Goal: Task Accomplishment & Management: Complete application form

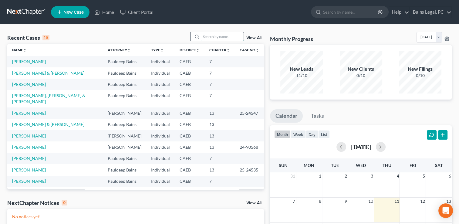
click at [224, 36] on input "search" at bounding box center [222, 36] width 42 height 9
type input "i"
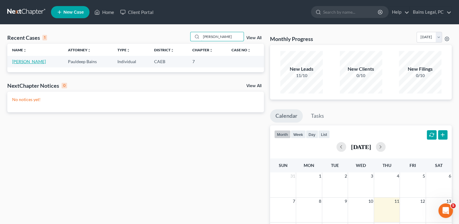
type input "[PERSON_NAME]"
click at [16, 61] on link "[PERSON_NAME]" at bounding box center [29, 61] width 34 height 5
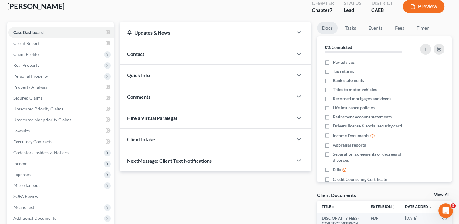
scroll to position [36, 0]
click at [29, 58] on span "Client Profile" at bounding box center [60, 54] width 105 height 11
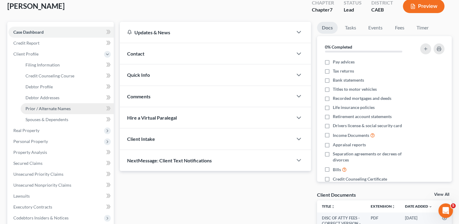
click at [44, 108] on span "Prior / Alternate Names" at bounding box center [47, 108] width 45 height 5
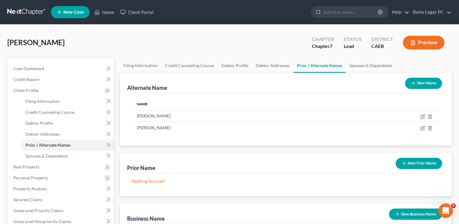
click at [420, 164] on button "New Prior Name" at bounding box center [419, 163] width 46 height 11
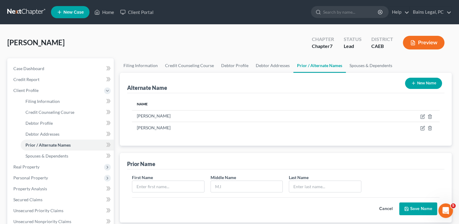
click at [208, 150] on div "Alternate Name New Name Name [PERSON_NAME] [PERSON_NAME] Prior Name First Name …" at bounding box center [286, 198] width 332 height 251
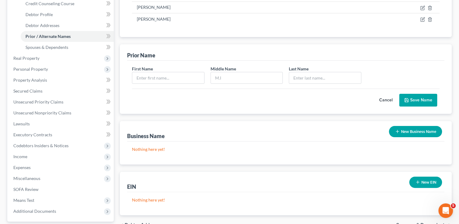
scroll to position [109, 0]
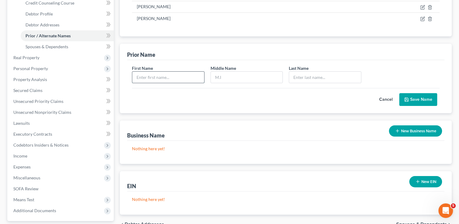
click at [156, 72] on input "text" at bounding box center [168, 78] width 72 height 12
type input "a"
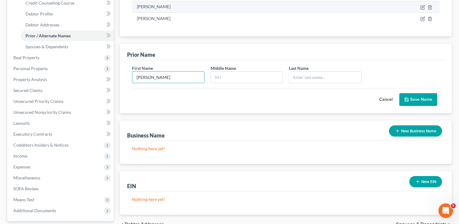
type input "[PERSON_NAME]"
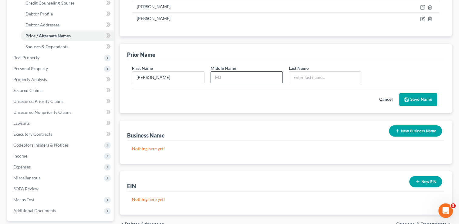
click at [239, 79] on input "text" at bounding box center [247, 78] width 72 height 12
type input "[PERSON_NAME]"
click at [308, 77] on input "text" at bounding box center [325, 78] width 72 height 12
type input "[PERSON_NAME]"
click at [419, 100] on button "Save Name" at bounding box center [418, 99] width 38 height 13
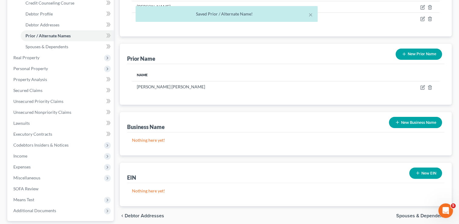
click at [417, 51] on button "New Prior Name" at bounding box center [419, 54] width 46 height 11
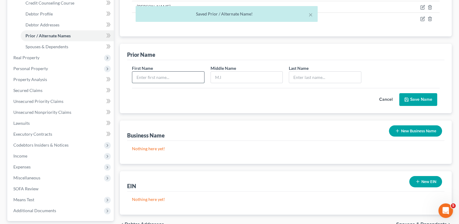
click at [170, 77] on input "text" at bounding box center [168, 78] width 72 height 12
type input "[PERSON_NAME]"
type input "J"
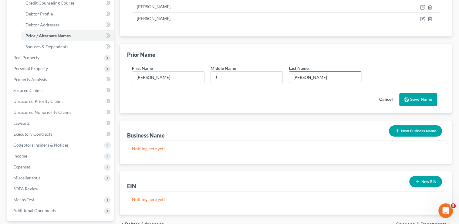
type input "[PERSON_NAME]"
click at [421, 101] on button "Save Name" at bounding box center [418, 99] width 38 height 13
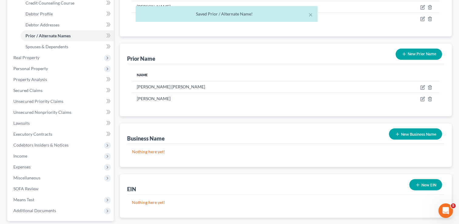
click at [401, 58] on button "New Prior Name" at bounding box center [419, 54] width 46 height 11
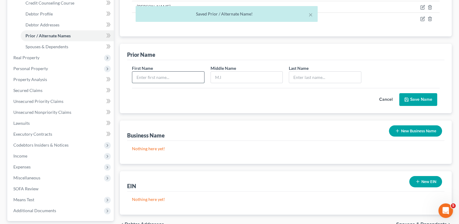
click at [151, 75] on input "text" at bounding box center [168, 78] width 72 height 12
type input "[PERSON_NAME]"
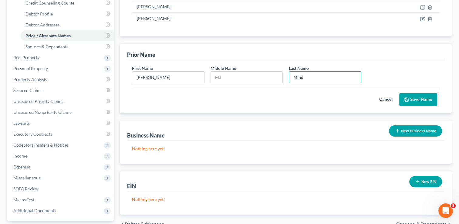
type input "Mind"
click at [239, 106] on div "First Name [PERSON_NAME] Middle Name Last Name * Mind Cancel Save Name" at bounding box center [285, 86] width 317 height 53
click at [418, 97] on button "Save Name" at bounding box center [418, 99] width 38 height 13
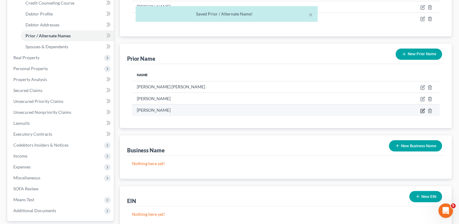
click at [423, 110] on icon "button" at bounding box center [423, 110] width 3 height 3
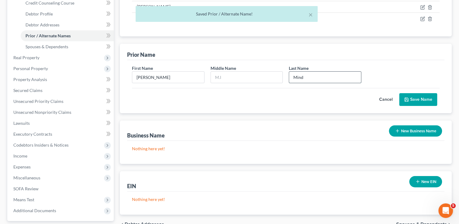
click at [306, 81] on input "Mind" at bounding box center [325, 78] width 72 height 12
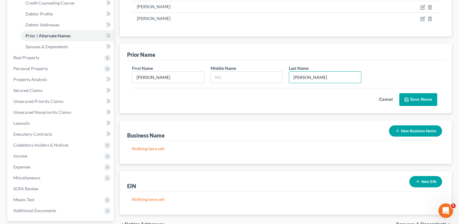
type input "[PERSON_NAME]"
click at [418, 105] on div "First Name [PERSON_NAME] Middle Name Last Name * [PERSON_NAME] Cancel Save Name" at bounding box center [285, 86] width 317 height 53
click at [414, 101] on button "Save Name" at bounding box center [418, 99] width 38 height 13
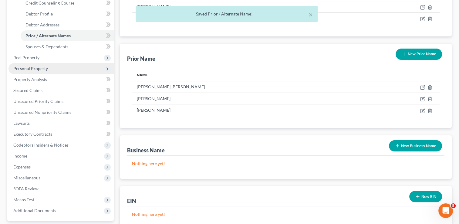
click at [43, 67] on span "Personal Property" at bounding box center [30, 68] width 35 height 5
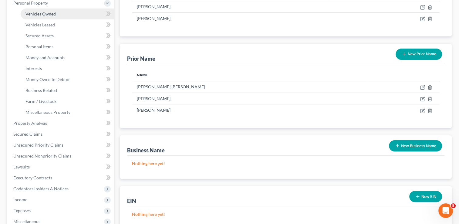
click at [50, 14] on span "Vehicles Owned" at bounding box center [40, 13] width 30 height 5
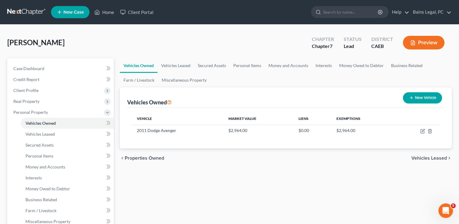
click at [420, 97] on button "New Vehicle" at bounding box center [422, 97] width 39 height 11
select select "0"
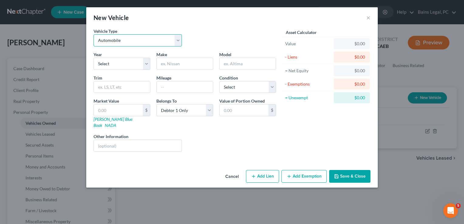
click at [124, 40] on select "Select Automobile Truck Trailer Watercraft Aircraft Motor Home Atv Other Vehicle" at bounding box center [137, 40] width 88 height 12
click at [93, 34] on select "Select Automobile Truck Trailer Watercraft Aircraft Motor Home Atv Other Vehicle" at bounding box center [137, 40] width 88 height 12
click at [112, 63] on select "Select 2026 2025 2024 2023 2022 2021 2020 2019 2018 2017 2016 2015 2014 2013 20…" at bounding box center [121, 64] width 57 height 12
select select "44"
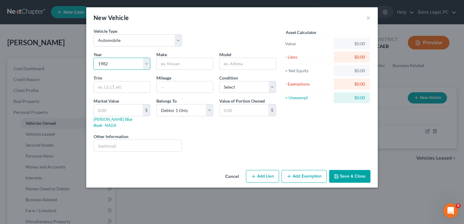
click at [93, 58] on select "Select 2026 2025 2024 2023 2022 2021 2020 2019 2018 2017 2016 2015 2014 2013 20…" at bounding box center [121, 64] width 57 height 12
drag, startPoint x: 161, startPoint y: 69, endPoint x: 168, endPoint y: 67, distance: 7.0
click at [168, 67] on div "Year Select 2026 2025 2024 2023 2022 2021 2020 2019 2018 2017 2016 2015 2014 20…" at bounding box center [184, 103] width 188 height 105
click at [168, 67] on input "text" at bounding box center [185, 64] width 56 height 12
type input "Yamaha"
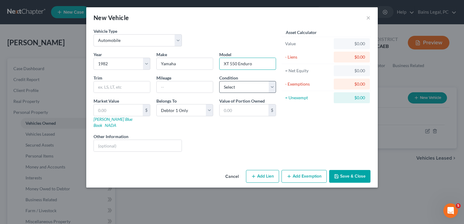
type input "XT 550 Enduro"
click at [239, 87] on select "Select Excellent Very Good Good Fair Poor" at bounding box center [247, 87] width 57 height 12
select select "4"
click at [219, 81] on select "Select Excellent Very Good Good Fair Poor" at bounding box center [247, 87] width 57 height 12
click at [171, 142] on input "text" at bounding box center [138, 146] width 88 height 12
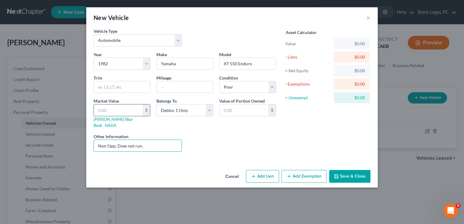
type input "Non Opp; Does not run."
type input "4"
type input "4.00"
click at [129, 110] on input "4" at bounding box center [118, 110] width 49 height 12
type input "40"
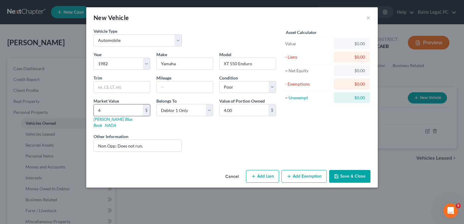
type input "40.00"
type input "400"
type input "400.00"
type input "40"
type input "40.00"
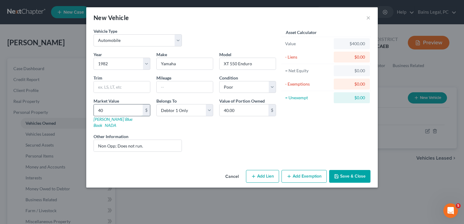
type input "4"
type input "4.00"
type input "5"
type input "5.00"
type input "50"
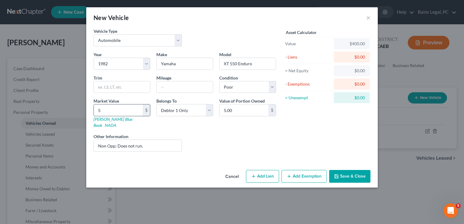
type input "50.00"
type input "500"
type input "500.00"
type input "500"
click at [317, 170] on button "Add Exemption" at bounding box center [303, 176] width 45 height 13
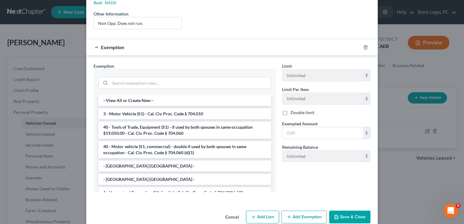
scroll to position [127, 0]
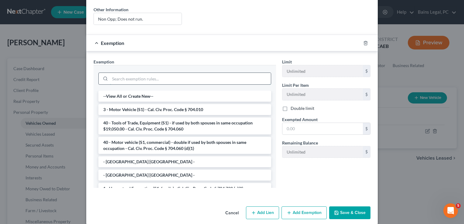
click at [215, 73] on input "search" at bounding box center [190, 79] width 161 height 12
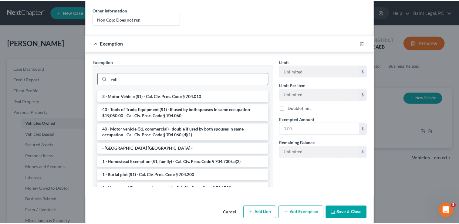
scroll to position [96, 0]
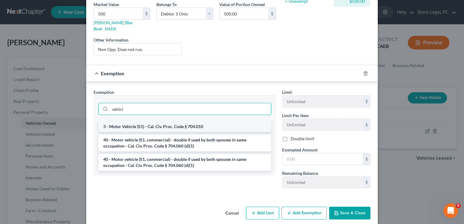
type input "vehicl"
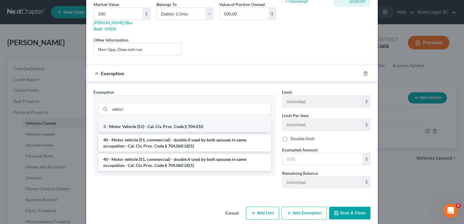
click at [187, 121] on li "3 - Motor Vehicle (S1) - Cal. Civ. Proc. Code § 704.010" at bounding box center [184, 126] width 173 height 11
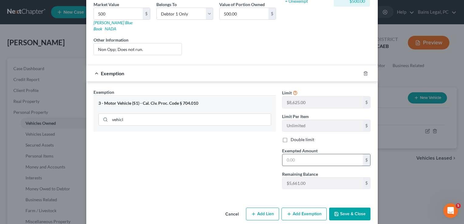
click at [307, 154] on input "text" at bounding box center [322, 160] width 80 height 12
type input "500"
click at [232, 156] on div "Exemption Set must be selected for CA. Exemption * 3 - Motor Vehicle (S1) - Cal…" at bounding box center [184, 141] width 188 height 105
click at [354, 208] on button "Save & Close" at bounding box center [349, 214] width 41 height 13
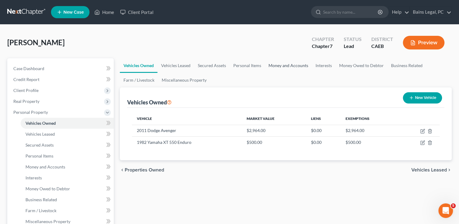
click at [288, 69] on link "Money and Accounts" at bounding box center [288, 65] width 47 height 15
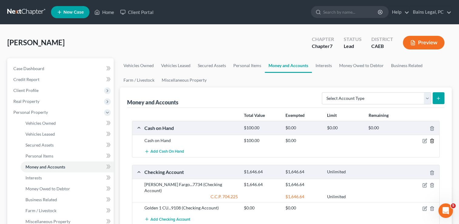
click at [430, 140] on polyline "button" at bounding box center [432, 140] width 4 height 0
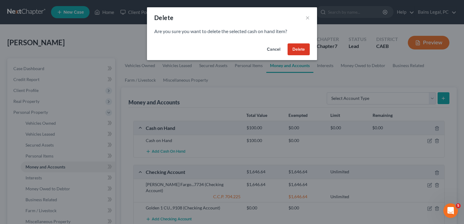
click at [296, 49] on button "Delete" at bounding box center [298, 49] width 22 height 12
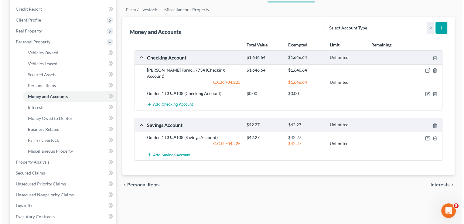
scroll to position [73, 0]
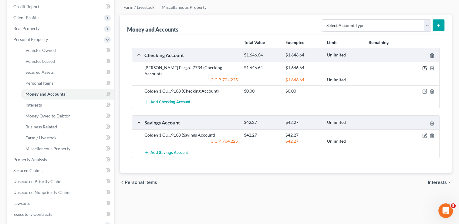
click at [427, 67] on icon "button" at bounding box center [424, 68] width 5 height 5
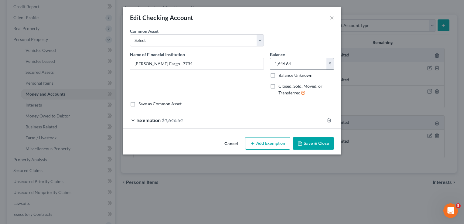
click at [330, 65] on div "$" at bounding box center [329, 64] width 7 height 12
click at [314, 63] on input "1,646.64" at bounding box center [298, 64] width 56 height 12
type input "3.42"
click at [293, 115] on div "Exemption $1,646.64" at bounding box center [223, 120] width 201 height 16
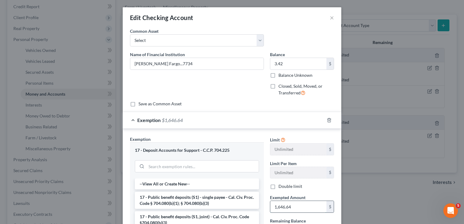
click at [291, 205] on input "1,646.64" at bounding box center [298, 207] width 56 height 12
type input "3.42"
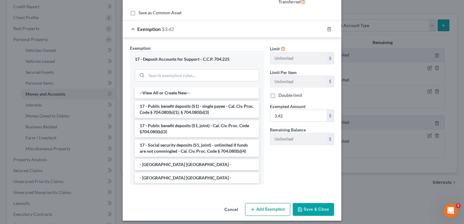
scroll to position [94, 0]
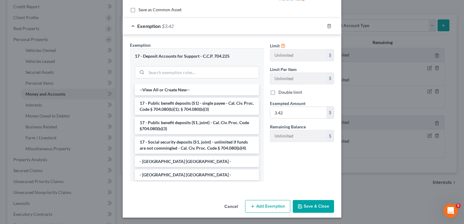
click at [318, 203] on button "Save & Close" at bounding box center [313, 206] width 41 height 13
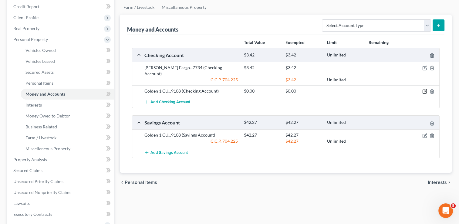
click at [424, 90] on icon "button" at bounding box center [425, 91] width 3 height 3
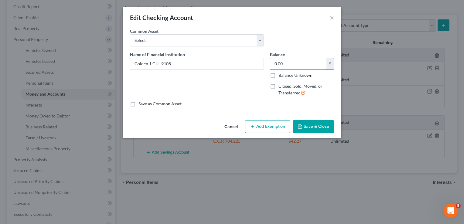
click at [300, 62] on input "0.00" at bounding box center [298, 64] width 56 height 12
type input "2.28"
click at [282, 126] on button "Add Exemption" at bounding box center [267, 126] width 45 height 13
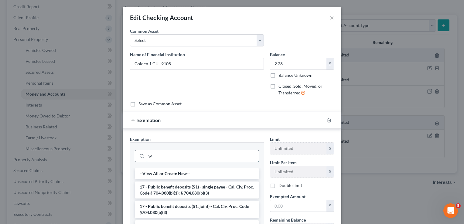
click at [237, 155] on input "w" at bounding box center [202, 156] width 112 height 12
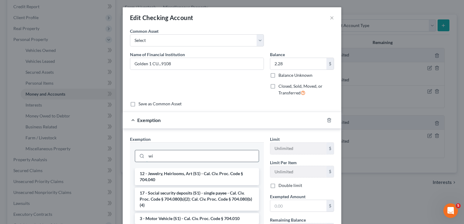
type input "w"
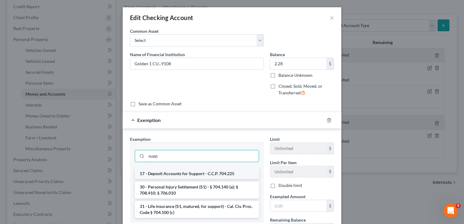
type input "supp"
click at [233, 170] on li "17 - Deposit Accounts for Support - C.C.P. 704.225" at bounding box center [197, 173] width 124 height 11
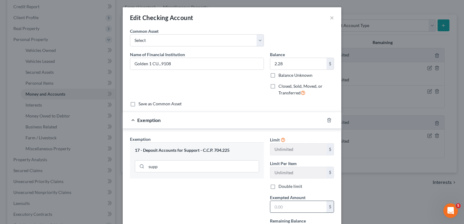
click at [310, 203] on input "text" at bounding box center [298, 207] width 56 height 12
type input "2.28"
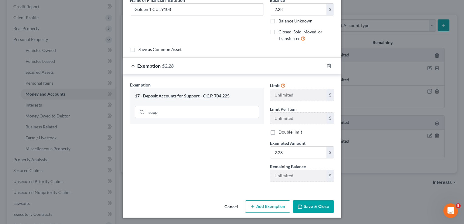
click at [322, 204] on button "Save & Close" at bounding box center [313, 206] width 41 height 13
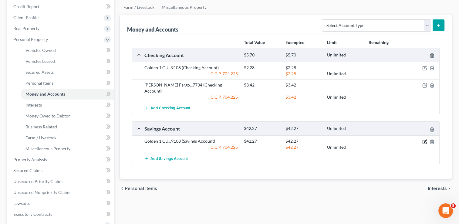
click at [425, 139] on icon "button" at bounding box center [424, 141] width 5 height 5
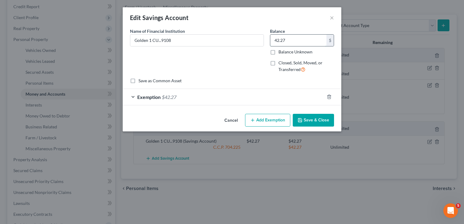
click at [313, 40] on input "42.27" at bounding box center [298, 41] width 56 height 12
click at [297, 94] on div "Exemption $42.27" at bounding box center [223, 97] width 201 height 16
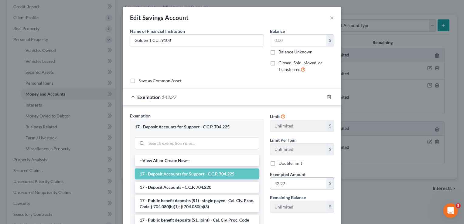
click at [284, 185] on input "42.27" at bounding box center [298, 184] width 56 height 12
type input "5"
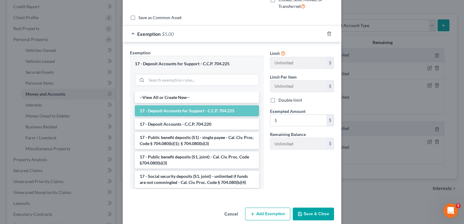
scroll to position [71, 0]
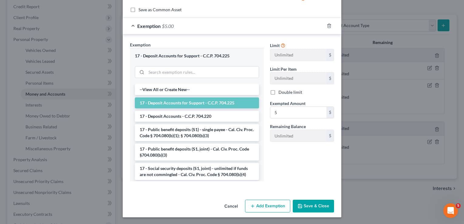
click at [316, 200] on button "Save & Close" at bounding box center [313, 206] width 41 height 13
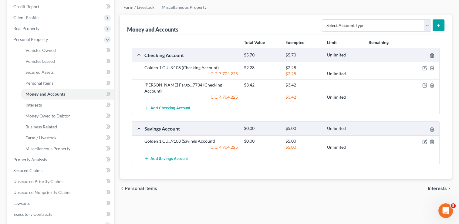
click at [165, 106] on span "Add Checking Account" at bounding box center [171, 108] width 40 height 5
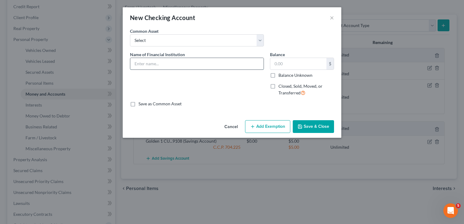
click at [200, 61] on input "text" at bounding box center [196, 64] width 133 height 12
type input "First Bank"
type input "86"
click at [257, 125] on button "Add Exemption" at bounding box center [267, 126] width 45 height 13
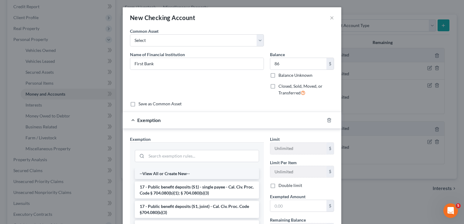
click at [220, 171] on li "--View All or Create New--" at bounding box center [197, 173] width 124 height 11
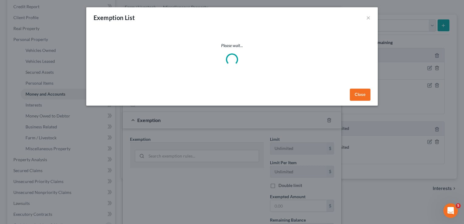
select select "5"
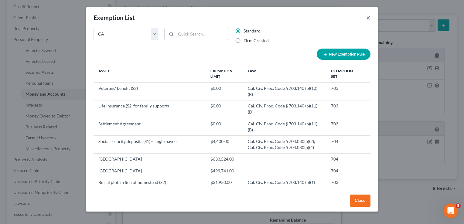
click at [366, 19] on button "×" at bounding box center [368, 17] width 4 height 7
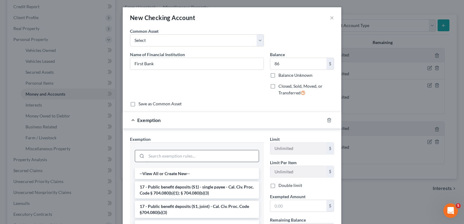
click at [195, 154] on input "search" at bounding box center [202, 156] width 112 height 12
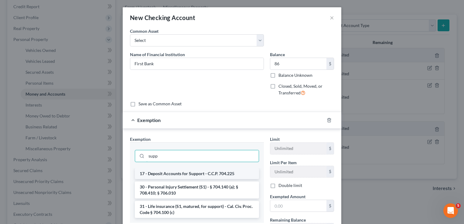
type input "supp"
click at [201, 174] on li "17 - Deposit Accounts for Support - C.C.P. 704.225" at bounding box center [197, 173] width 124 height 11
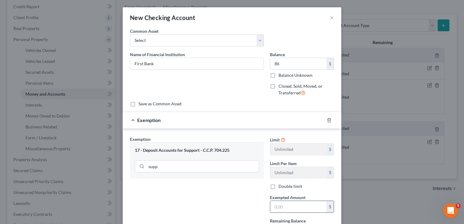
click at [303, 205] on input "text" at bounding box center [298, 207] width 56 height 12
type input "86"
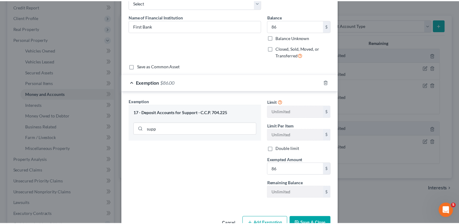
scroll to position [54, 0]
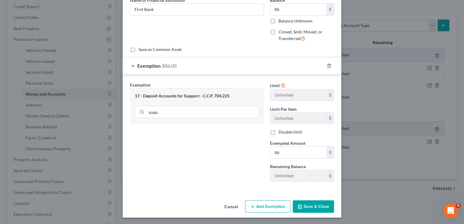
click at [320, 200] on button "Save & Close" at bounding box center [313, 206] width 41 height 13
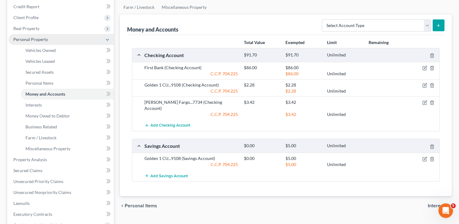
click at [36, 41] on span "Personal Property" at bounding box center [30, 39] width 35 height 5
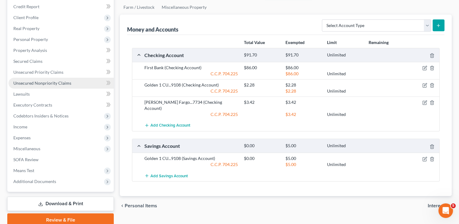
click at [41, 82] on span "Unsecured Nonpriority Claims" at bounding box center [42, 82] width 58 height 5
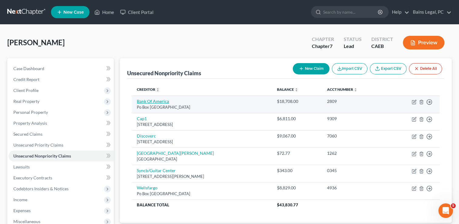
click at [141, 100] on link "Bank Of America" at bounding box center [153, 101] width 32 height 5
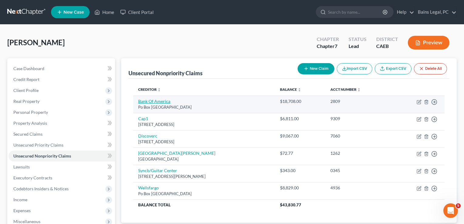
select select "45"
select select "2"
select select "0"
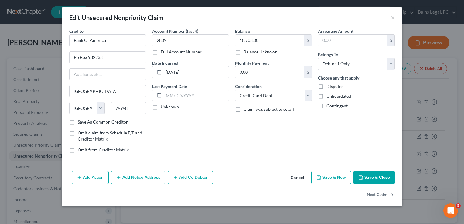
click at [144, 174] on button "Add Notice Address" at bounding box center [138, 177] width 54 height 13
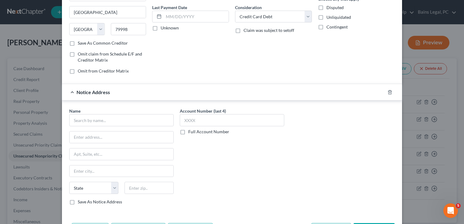
scroll to position [109, 0]
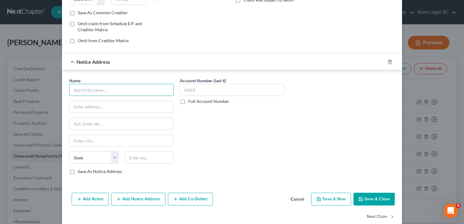
click at [121, 91] on input "text" at bounding box center [121, 90] width 104 height 12
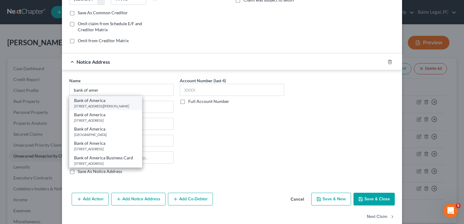
click at [117, 103] on div "[STREET_ADDRESS][PERSON_NAME]" at bounding box center [105, 105] width 63 height 5
type input "Bank of America"
type input "[STREET_ADDRESS][PERSON_NAME]"
type input "Charlotte"
select select "28"
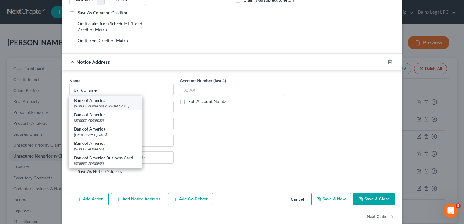
type input "28255"
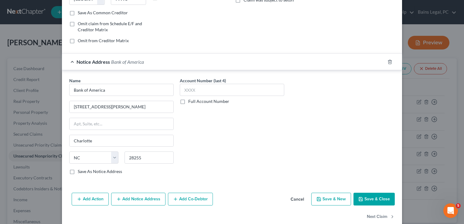
click at [373, 200] on button "Save & Close" at bounding box center [373, 199] width 41 height 13
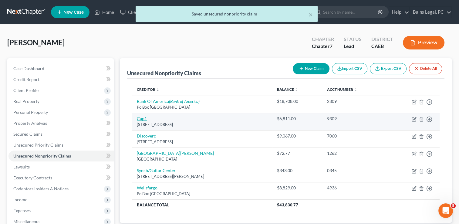
click at [144, 118] on link "Cap1" at bounding box center [142, 118] width 10 height 5
select select "46"
select select "2"
select select "0"
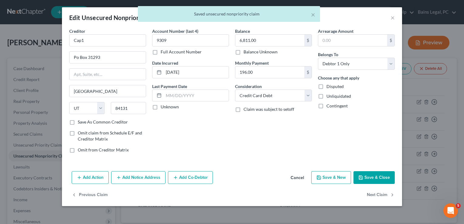
click at [131, 172] on button "Add Notice Address" at bounding box center [138, 177] width 54 height 13
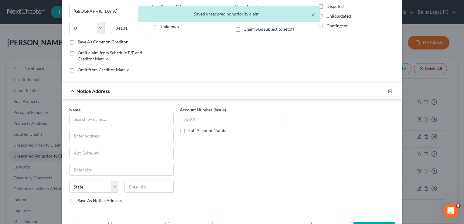
scroll to position [97, 0]
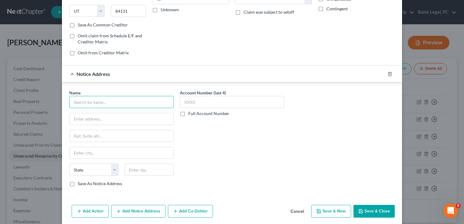
click at [123, 107] on input "text" at bounding box center [121, 102] width 104 height 12
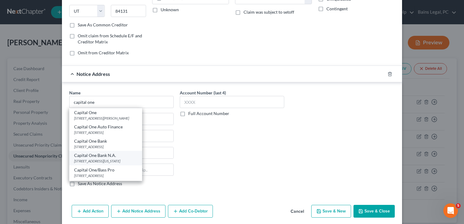
click at [99, 162] on div "[STREET_ADDRESS][US_STATE]" at bounding box center [105, 160] width 63 height 5
type input "Capital One Bank N.A."
type input "[STREET_ADDRESS]"
type input "[US_STATE][GEOGRAPHIC_DATA]"
select select "37"
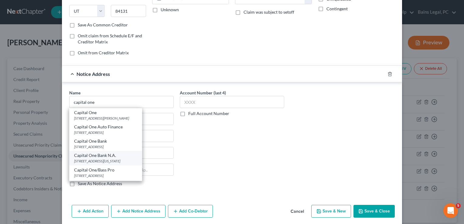
type input "73118"
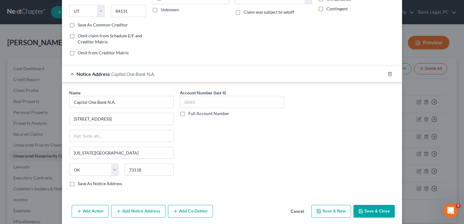
click at [362, 212] on button "Save & Close" at bounding box center [373, 211] width 41 height 13
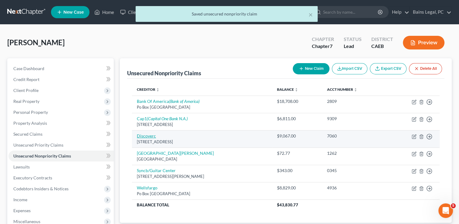
click at [145, 135] on link "Discoverc" at bounding box center [146, 135] width 19 height 5
select select "46"
select select "2"
select select "0"
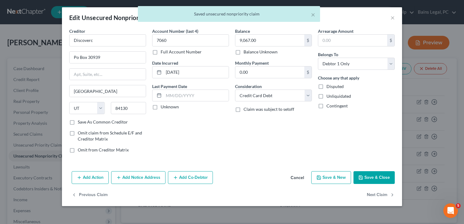
click at [144, 174] on button "Add Notice Address" at bounding box center [138, 177] width 54 height 13
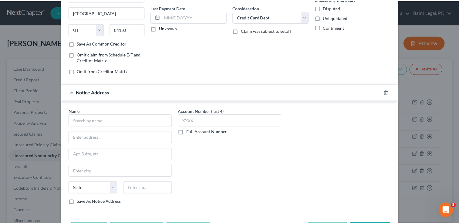
scroll to position [119, 0]
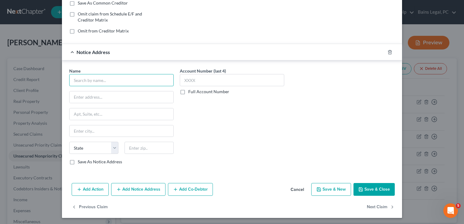
click at [117, 76] on input "text" at bounding box center [121, 80] width 104 height 12
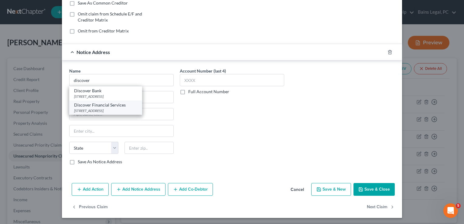
click at [95, 107] on div "Discover Financial Services" at bounding box center [105, 105] width 63 height 6
type input "Discover Financial Services"
type input "PO Box 15316"
type input "Wilmington"
select select "7"
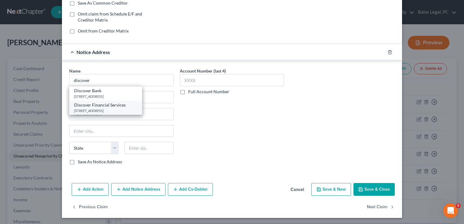
type input "19850"
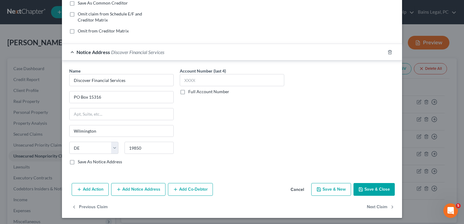
click at [371, 185] on button "Save & Close" at bounding box center [373, 189] width 41 height 13
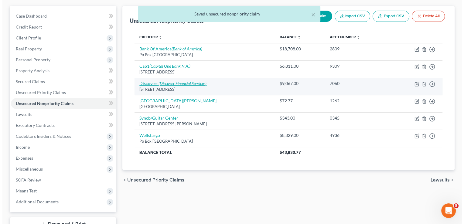
scroll to position [73, 0]
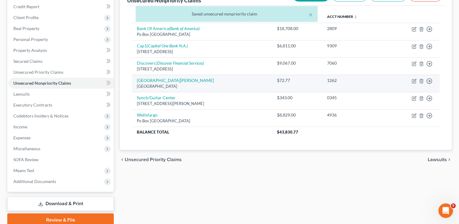
click at [168, 83] on td "[GEOGRAPHIC_DATA][PERSON_NAME]" at bounding box center [202, 83] width 140 height 17
click at [160, 79] on link "[GEOGRAPHIC_DATA][PERSON_NAME]" at bounding box center [175, 80] width 77 height 5
select select "4"
select select "0"
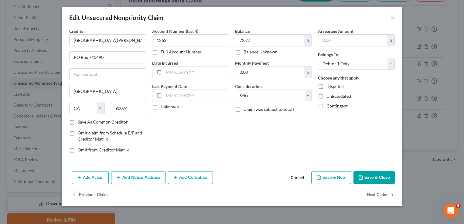
click at [137, 179] on button "Add Notice Address" at bounding box center [138, 177] width 54 height 13
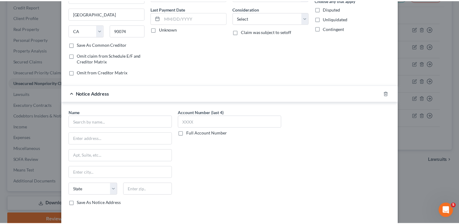
scroll to position [109, 0]
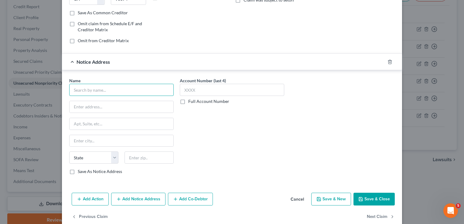
click at [109, 94] on input "text" at bounding box center [121, 90] width 104 height 12
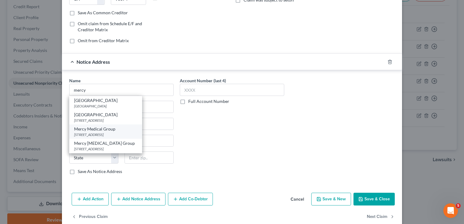
click at [102, 131] on div "Mercy Medical Group" at bounding box center [105, 129] width 63 height 6
type input "Mercy Medical Group"
type input "PO Box 748896"
type input "[GEOGRAPHIC_DATA]"
select select "4"
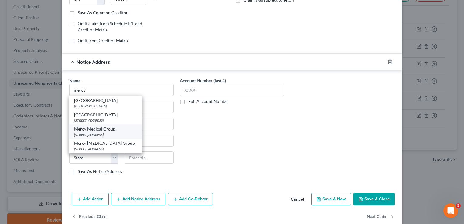
type input "90074"
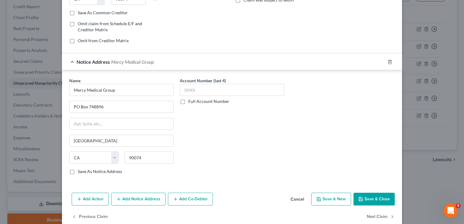
click at [359, 199] on icon "button" at bounding box center [360, 199] width 5 height 5
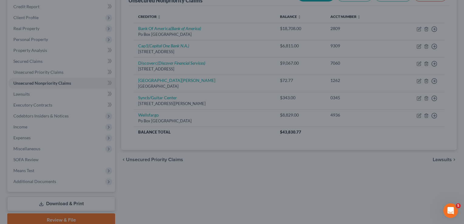
type input "0"
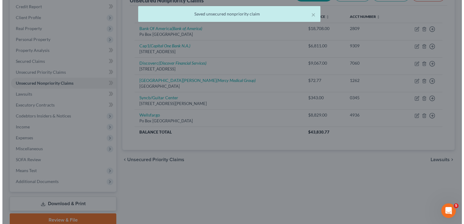
scroll to position [0, 0]
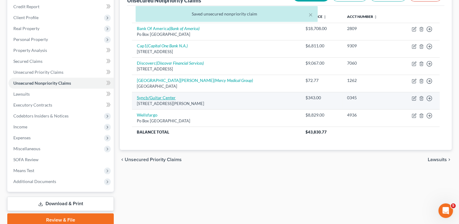
click at [150, 96] on link "Syncb/Guitar Center" at bounding box center [156, 97] width 39 height 5
select select "36"
select select "2"
select select "0"
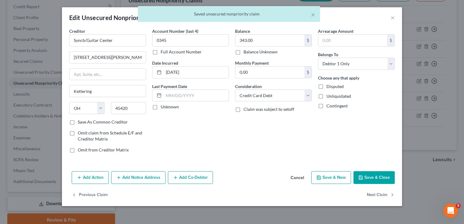
click at [143, 174] on button "Add Notice Address" at bounding box center [138, 177] width 54 height 13
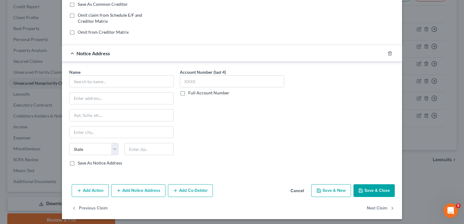
scroll to position [119, 0]
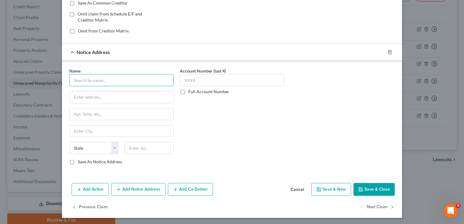
click at [100, 80] on input "text" at bounding box center [121, 80] width 104 height 12
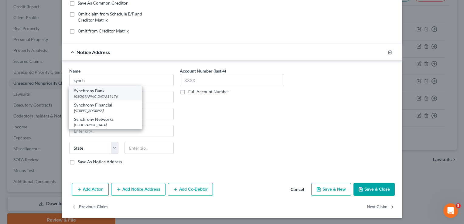
click at [99, 96] on div "[GEOGRAPHIC_DATA] 19176" at bounding box center [105, 96] width 63 height 5
type input "Synchrony Bank"
type input "PO Box 71715"
type input "[GEOGRAPHIC_DATA]"
select select "39"
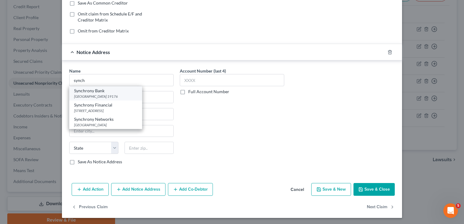
type input "19176"
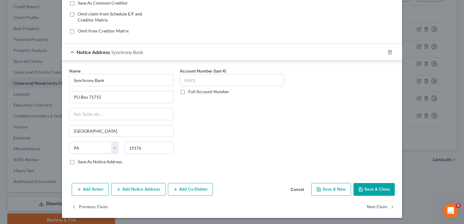
click at [353, 189] on button "Save & Close" at bounding box center [373, 189] width 41 height 13
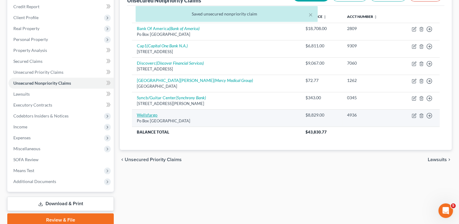
click at [147, 114] on link "Wellsfargo" at bounding box center [147, 114] width 21 height 5
select select "28"
select select "2"
select select "0"
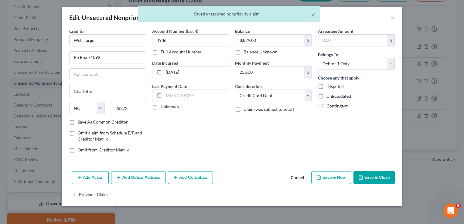
click at [148, 177] on button "Add Notice Address" at bounding box center [138, 177] width 54 height 13
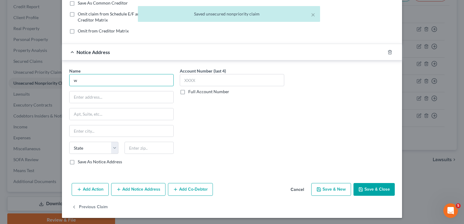
click at [113, 75] on input "w" at bounding box center [121, 80] width 104 height 12
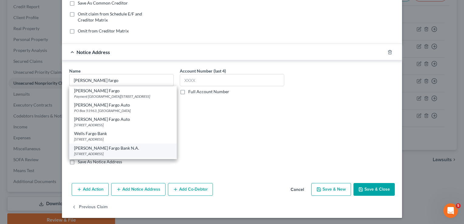
click at [102, 151] on div "[PERSON_NAME] Fargo Bank N.A." at bounding box center [123, 148] width 98 height 6
type input "[PERSON_NAME] Fargo Bank N.A."
type input "PO Box 10438, MAC F8235-02F"
type input "Des Moines"
select select "16"
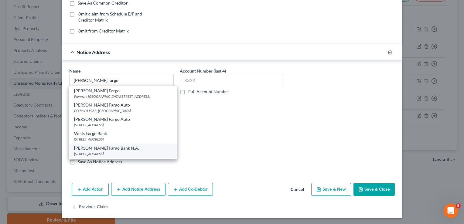
type input "50306"
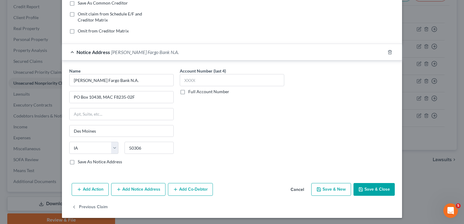
click at [136, 187] on button "Add Notice Address" at bounding box center [138, 189] width 54 height 13
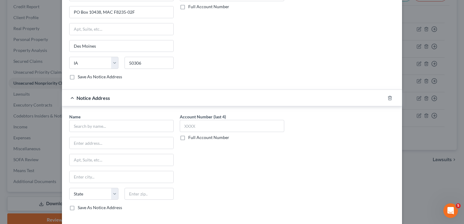
scroll to position [249, 0]
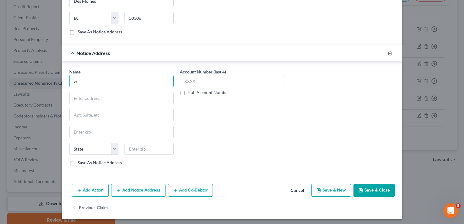
click at [126, 76] on input "w" at bounding box center [121, 81] width 104 height 12
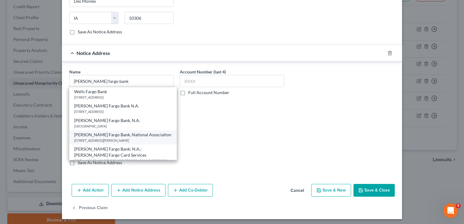
click at [112, 132] on div "[PERSON_NAME] Fargo Bank, National Association" at bounding box center [123, 135] width 98 height 6
type input "[PERSON_NAME] Fargo Bank, National Association"
type input "101 N [PERSON_NAME]"
type input "[GEOGRAPHIC_DATA]"
select select "43"
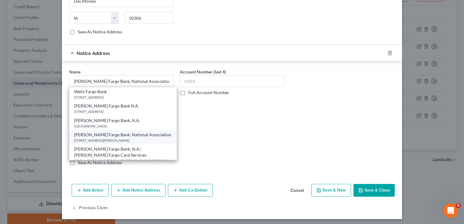
type input "57104"
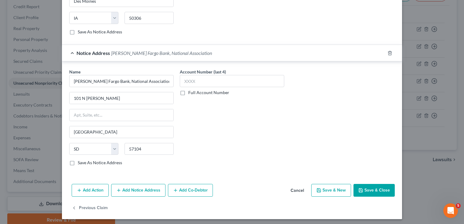
click at [365, 185] on button "Save & Close" at bounding box center [373, 190] width 41 height 13
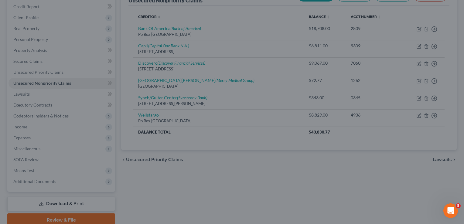
type input "0"
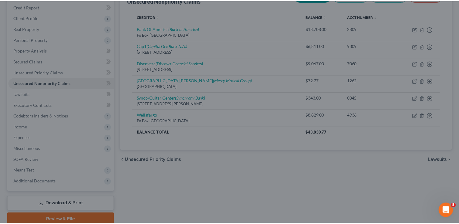
scroll to position [0, 0]
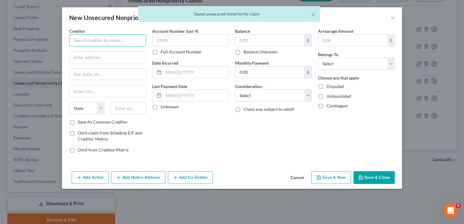
click at [137, 41] on input "text" at bounding box center [107, 40] width 77 height 12
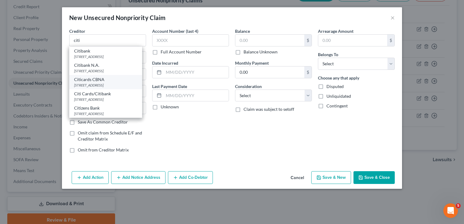
click at [94, 80] on div "Citicards CBNA" at bounding box center [105, 79] width 63 height 6
type input "Citicards CBNA"
type input "[STREET_ADDRESS]"
type input "[GEOGRAPHIC_DATA]"
select select "43"
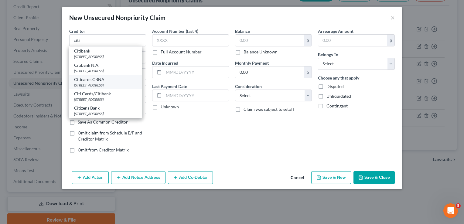
type input "57108"
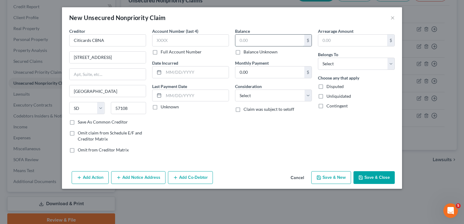
click at [256, 40] on input "text" at bounding box center [269, 41] width 69 height 12
type input "5,280.52"
click at [377, 180] on button "Save & Close" at bounding box center [373, 177] width 41 height 13
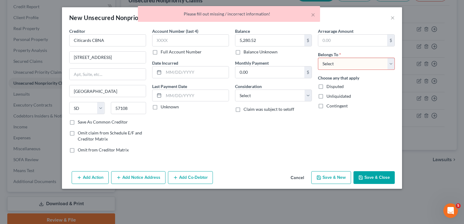
click at [344, 63] on select "Select Debtor 1 Only Debtor 2 Only Debtor 1 And Debtor 2 Only At Least One Of T…" at bounding box center [356, 64] width 77 height 12
select select "0"
click at [318, 58] on select "Select Debtor 1 Only Debtor 2 Only Debtor 1 And Debtor 2 Only At Least One Of T…" at bounding box center [356, 64] width 77 height 12
click at [368, 175] on button "Save & Close" at bounding box center [373, 177] width 41 height 13
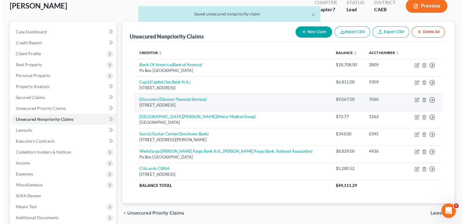
scroll to position [36, 0]
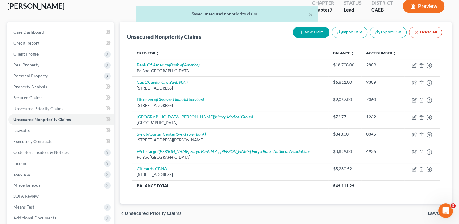
click at [311, 38] on div "New Claim Import CSV Export CSV Delete All" at bounding box center [367, 32] width 154 height 16
click at [307, 35] on button "New Claim" at bounding box center [311, 32] width 37 height 11
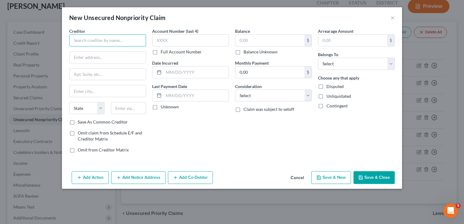
click at [111, 39] on input "text" at bounding box center [107, 40] width 77 height 12
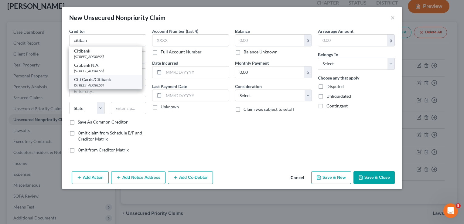
click at [98, 80] on div "Citi Cards/Citibank" at bounding box center [105, 79] width 63 height 6
type input "Citi Cards/Citibank"
type input "PO Box 6241"
type input "[GEOGRAPHIC_DATA]"
select select "43"
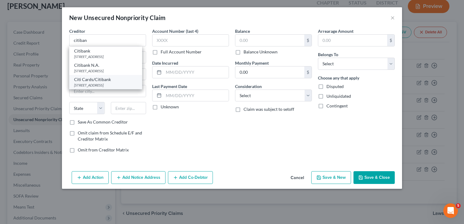
type input "57117"
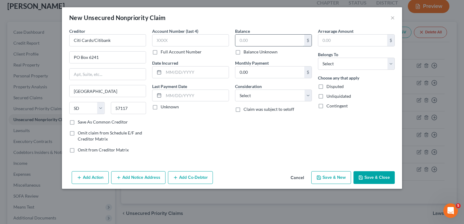
click at [277, 39] on input "text" at bounding box center [269, 41] width 69 height 12
type input "2,731.11"
click at [353, 58] on select "Select Debtor 1 Only Debtor 2 Only Debtor 1 And Debtor 2 Only At Least One Of T…" at bounding box center [356, 64] width 77 height 12
select select "0"
click at [318, 58] on select "Select Debtor 1 Only Debtor 2 Only Debtor 1 And Debtor 2 Only At Least One Of T…" at bounding box center [356, 64] width 77 height 12
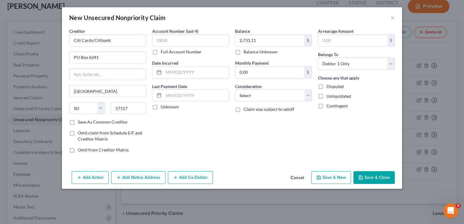
click at [369, 175] on button "Save & Close" at bounding box center [373, 177] width 41 height 13
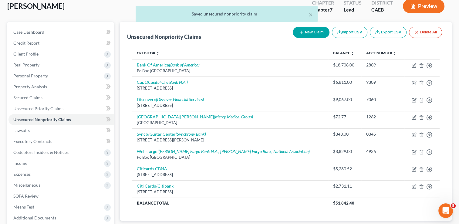
click at [303, 31] on button "New Claim" at bounding box center [311, 32] width 37 height 11
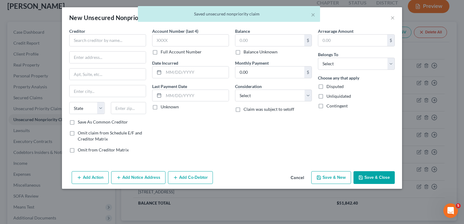
click at [91, 31] on div "Creditor *" at bounding box center [107, 37] width 77 height 19
click at [96, 39] on input "c" at bounding box center [107, 40] width 77 height 12
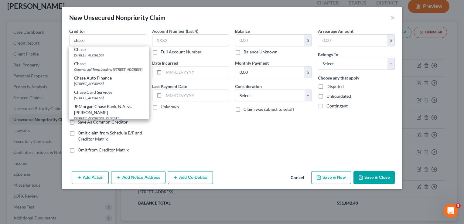
scroll to position [24, 0]
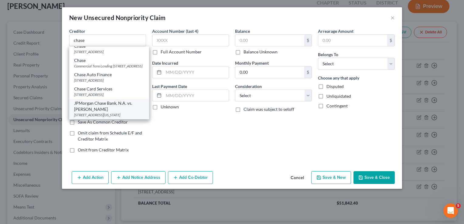
click at [106, 103] on div "JPMorgan Chase Bank, N.A. vs. [PERSON_NAME]" at bounding box center [109, 106] width 70 height 12
type input "JPMorgan Chase Bank, N.A. vs. [PERSON_NAME]"
type input "[STREET_ADDRESS]"
type input "[US_STATE]"
select select "35"
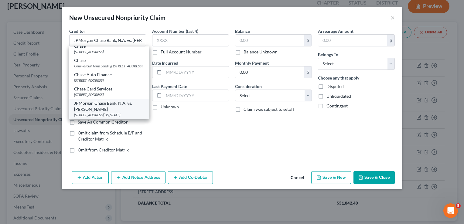
type input "10017"
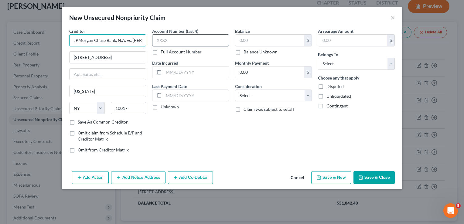
scroll to position [0, 8]
drag, startPoint x: 125, startPoint y: 39, endPoint x: 194, endPoint y: 43, distance: 69.3
click at [194, 43] on div "Creditor * JPMorgan Chase Bank, N.A. vs. [PERSON_NAME] [STREET_ADDRESS] [US_STA…" at bounding box center [231, 93] width 331 height 130
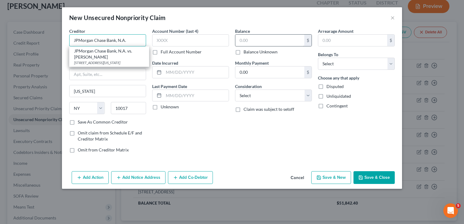
type input "JPMorgan Chase Bank, N.A."
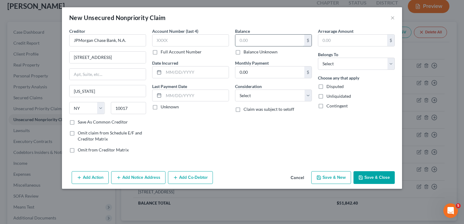
click at [251, 43] on input "text" at bounding box center [269, 41] width 69 height 12
type input "95"
click at [343, 60] on select "Select Debtor 1 Only Debtor 2 Only Debtor 1 And Debtor 2 Only At Least One Of T…" at bounding box center [356, 64] width 77 height 12
select select "0"
click at [318, 58] on select "Select Debtor 1 Only Debtor 2 Only Debtor 1 And Debtor 2 Only At Least One Of T…" at bounding box center [356, 64] width 77 height 12
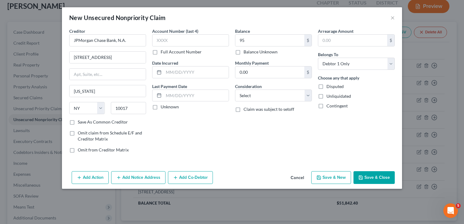
click at [142, 177] on button "Add Notice Address" at bounding box center [138, 177] width 54 height 13
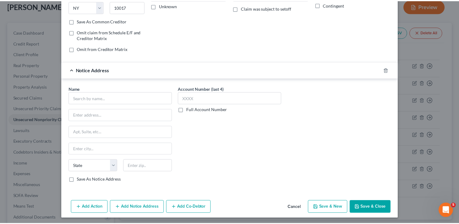
scroll to position [101, 0]
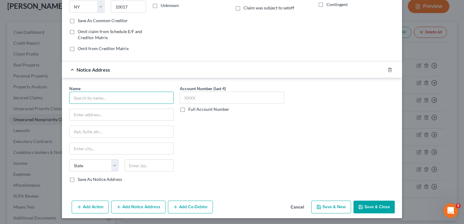
click at [105, 93] on input "text" at bounding box center [121, 98] width 104 height 12
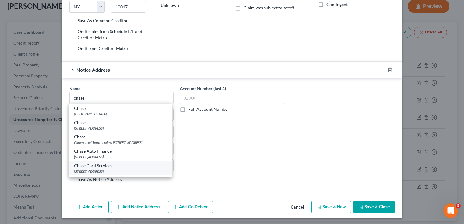
click at [97, 169] on div "[STREET_ADDRESS]" at bounding box center [120, 171] width 93 height 5
type input "Chase Card Services"
type input "PO Box 6294"
type input "[PERSON_NAME] Stream"
select select "14"
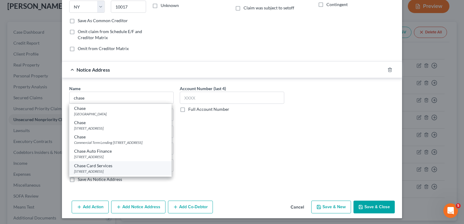
type input "60197"
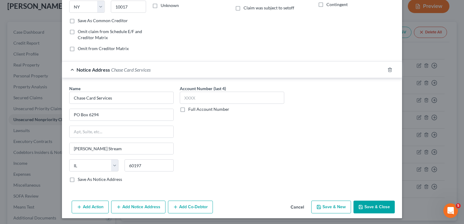
click at [374, 208] on button "Save & Close" at bounding box center [373, 207] width 41 height 13
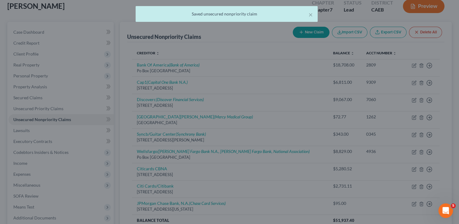
scroll to position [0, 0]
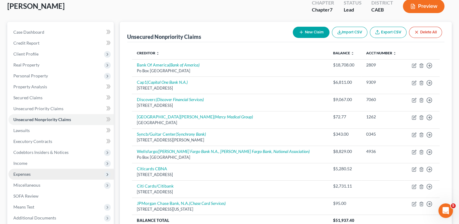
click at [24, 172] on span "Expenses" at bounding box center [21, 173] width 17 height 5
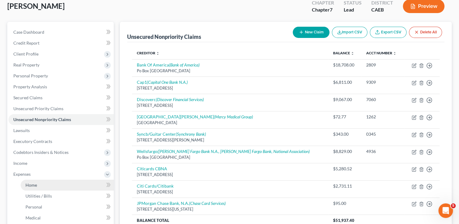
click at [28, 184] on span "Home" at bounding box center [31, 184] width 12 height 5
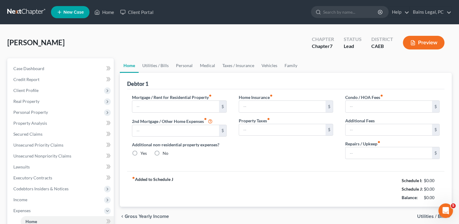
type input "806.11"
type input "454.61"
radio input "true"
type input "0.00"
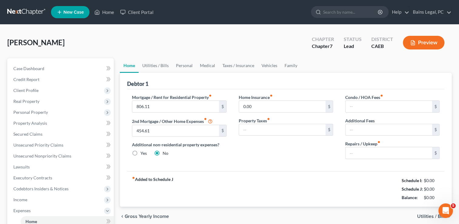
type input "0.00"
click at [372, 153] on input "100.00" at bounding box center [389, 153] width 86 height 12
type input "250"
click at [184, 69] on link "Personal" at bounding box center [184, 65] width 24 height 15
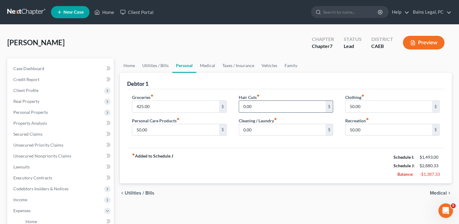
click at [257, 105] on input "0.00" at bounding box center [282, 107] width 86 height 12
type input "50"
type input "100"
click at [209, 64] on link "Medical" at bounding box center [207, 65] width 22 height 15
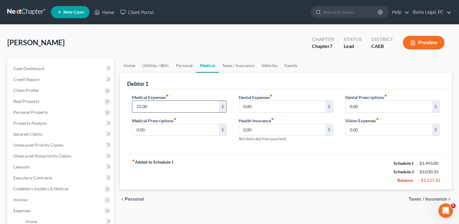
click at [174, 108] on input "25.00" at bounding box center [175, 107] width 86 height 12
type input "100"
click at [245, 61] on link "Taxes / Insurance" at bounding box center [238, 65] width 39 height 15
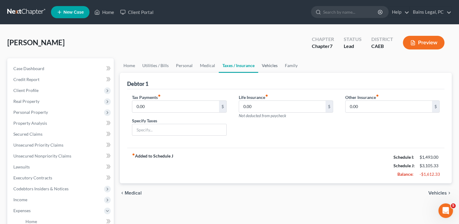
click at [274, 65] on link "Vehicles" at bounding box center [269, 65] width 23 height 15
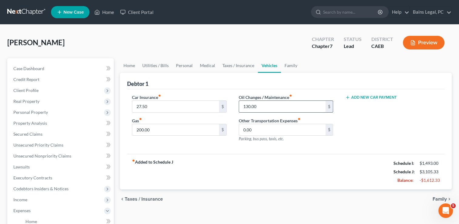
click at [266, 104] on input "130.00" at bounding box center [282, 107] width 86 height 12
type input "0"
type input "200"
click at [287, 66] on link "Family" at bounding box center [291, 65] width 20 height 15
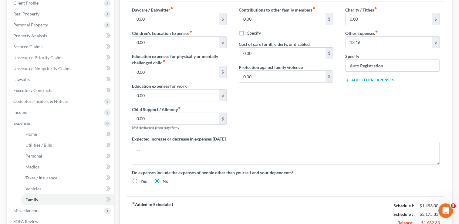
scroll to position [97, 0]
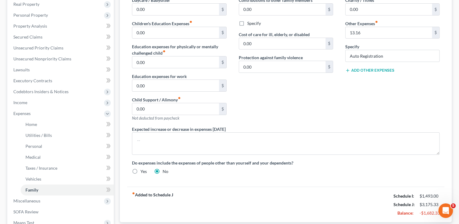
click at [369, 70] on button "Add Other Expenses" at bounding box center [369, 70] width 49 height 5
click at [361, 84] on input "0.00" at bounding box center [389, 79] width 86 height 12
type input "50"
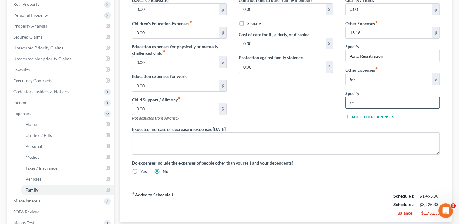
type input "Replacement of used household goods"
click at [44, 114] on span "Expenses" at bounding box center [60, 113] width 105 height 11
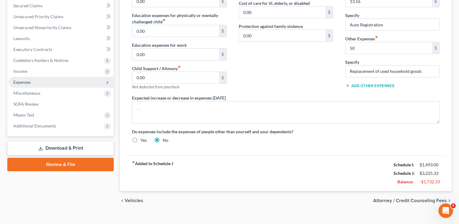
scroll to position [134, 0]
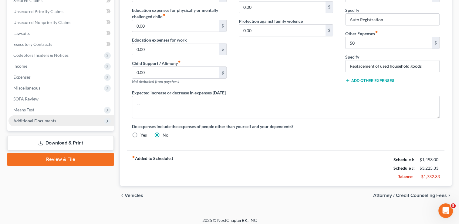
click at [40, 118] on span "Additional Documents" at bounding box center [34, 120] width 43 height 5
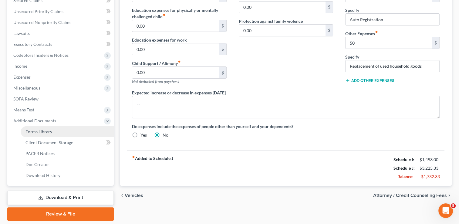
click at [43, 131] on span "Forms Library" at bounding box center [38, 131] width 27 height 5
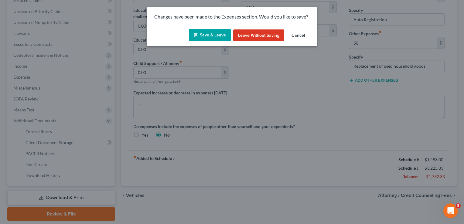
click at [201, 36] on button "Save & Leave" at bounding box center [210, 35] width 42 height 13
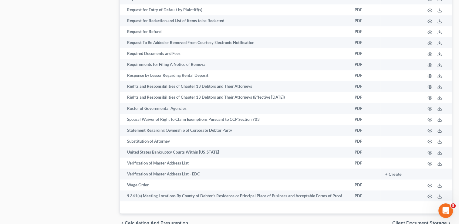
scroll to position [949, 0]
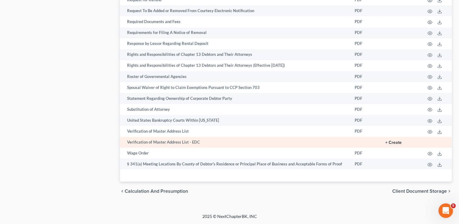
click at [394, 143] on button "+ Create" at bounding box center [393, 142] width 16 height 4
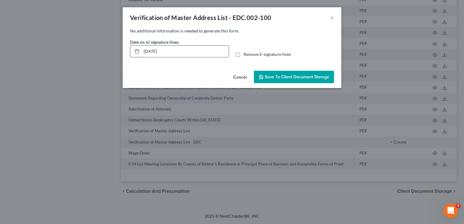
click at [201, 50] on input "[DATE]" at bounding box center [184, 52] width 87 height 12
click at [201, 50] on input "text" at bounding box center [184, 52] width 87 height 12
click at [243, 54] on label "Remove E-signature lines" at bounding box center [266, 54] width 47 height 6
click at [246, 54] on input "Remove E-signature lines" at bounding box center [248, 53] width 4 height 4
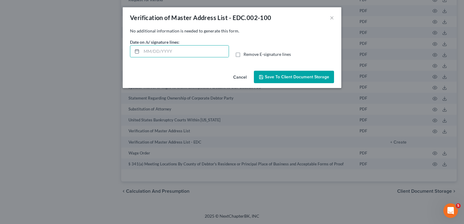
checkbox input "true"
click at [278, 80] on button "Save to Client Document Storage" at bounding box center [294, 77] width 80 height 13
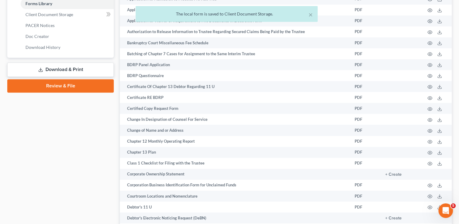
scroll to position [257, 0]
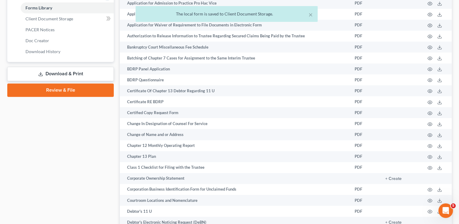
click at [64, 71] on link "Download & Print" at bounding box center [60, 74] width 107 height 14
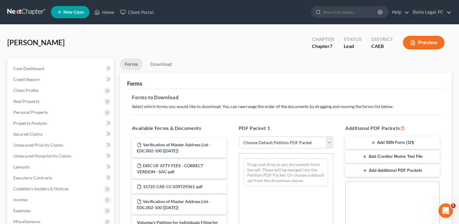
click at [307, 141] on select "Choose Default Petition PDF Packet Complete Bankruptcy Petition (all forms and …" at bounding box center [286, 143] width 94 height 12
select select "0"
click at [239, 137] on select "Choose Default Petition PDF Packet Complete Bankruptcy Petition (all forms and …" at bounding box center [286, 143] width 94 height 12
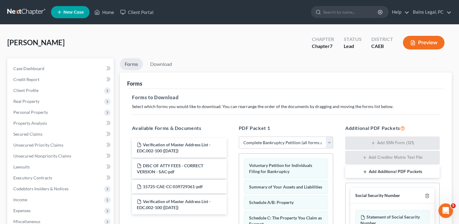
click at [287, 116] on div "Forms to Download Select which forms you would like to download. You can rearra…" at bounding box center [285, 211] width 317 height 244
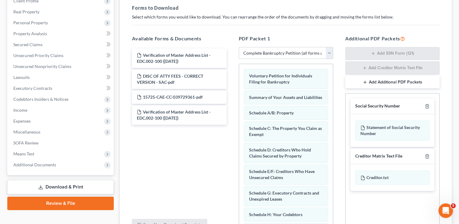
scroll to position [109, 0]
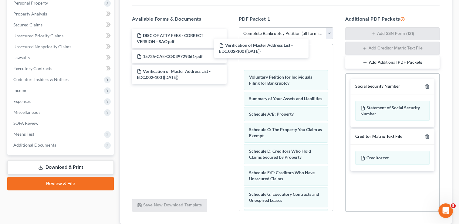
click at [231, 52] on div "Verification of Master Address List - EDC.002-100 ([DATE]) Verification of Mast…" at bounding box center [179, 56] width 104 height 55
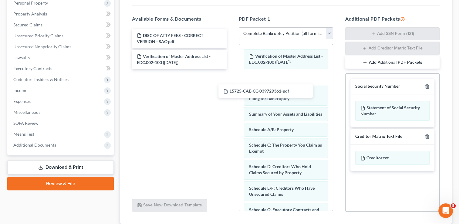
drag, startPoint x: 186, startPoint y: 52, endPoint x: 189, endPoint y: 53, distance: 3.4
click at [231, 69] on div "15725-CAE-CC-039729361-pdf DISC OF ATTY FEES - CORRECT VERSION - SAC-pdf 15725-…" at bounding box center [179, 49] width 104 height 40
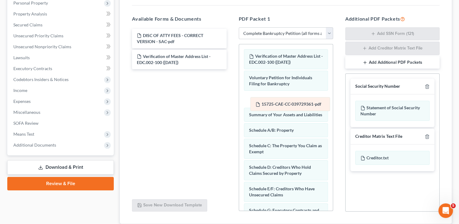
drag, startPoint x: 283, startPoint y: 78, endPoint x: 289, endPoint y: 105, distance: 27.8
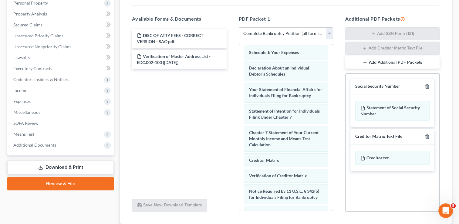
scroll to position [262, 0]
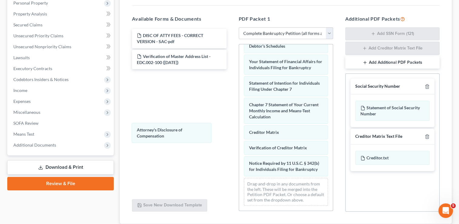
drag, startPoint x: 286, startPoint y: 169, endPoint x: 184, endPoint y: 136, distance: 108.0
click at [239, 129] on div "Attorney's Disclosure of Compensation Verification of Master Address List - EDC…" at bounding box center [286, 8] width 94 height 404
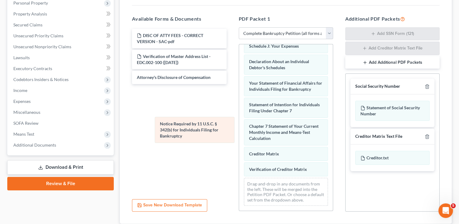
scroll to position [220, 0]
drag, startPoint x: 273, startPoint y: 159, endPoint x: 181, endPoint y: 124, distance: 99.2
click at [239, 124] on div "Notice Required by 11 U.S.C. § 342(b) for Individuals Filing for Bankruptcy Ver…" at bounding box center [286, 19] width 94 height 383
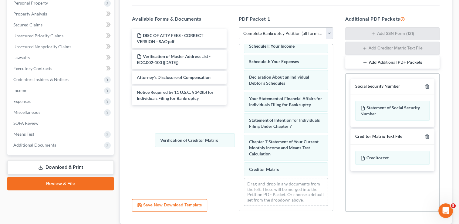
drag, startPoint x: 291, startPoint y: 169, endPoint x: 286, endPoint y: 169, distance: 4.9
click at [239, 140] on div "Verification of Creditor Matrix Verification of Master Address List - EDC.002-1…" at bounding box center [286, 26] width 94 height 367
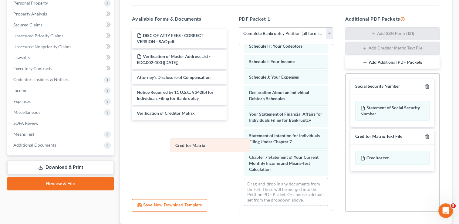
scroll to position [189, 0]
drag, startPoint x: 280, startPoint y: 173, endPoint x: 204, endPoint y: 145, distance: 81.6
click at [239, 145] on div "Creditor Matrix Verification of Master Address List - EDC.002-100 ([DATE]) Volu…" at bounding box center [286, 35] width 94 height 352
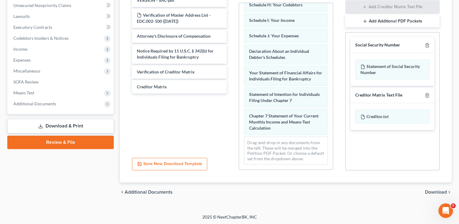
click at [437, 190] on span "Download" at bounding box center [436, 192] width 22 height 5
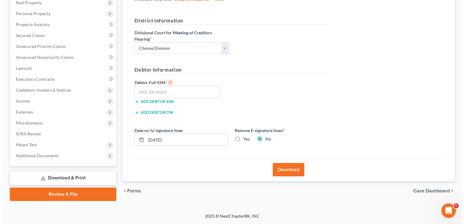
scroll to position [98, 0]
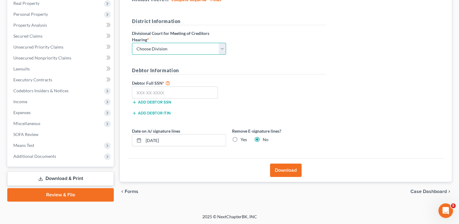
click at [183, 52] on select "Choose Division Fresno Modesto [GEOGRAPHIC_DATA]" at bounding box center [179, 49] width 94 height 12
select select "2"
click at [132, 43] on select "Choose Division Fresno Modesto [GEOGRAPHIC_DATA]" at bounding box center [179, 49] width 94 height 12
click at [170, 91] on input "text" at bounding box center [175, 92] width 86 height 12
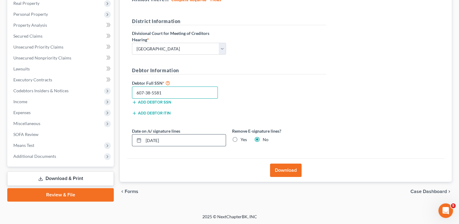
type input "607-38-5581"
click at [180, 139] on input "[DATE]" at bounding box center [185, 140] width 82 height 12
click at [241, 137] on label "Yes" at bounding box center [244, 140] width 6 height 6
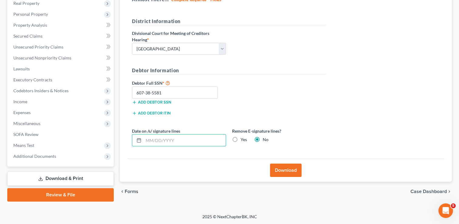
click at [243, 137] on input "Yes" at bounding box center [245, 139] width 4 height 4
radio input "true"
radio input "false"
click at [287, 166] on button "Download" at bounding box center [286, 170] width 32 height 13
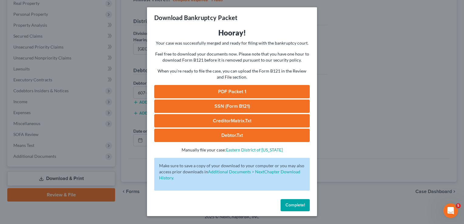
click at [251, 89] on link "PDF Packet 1" at bounding box center [231, 91] width 155 height 13
click at [248, 106] on link "SSN (Form B121)" at bounding box center [231, 106] width 155 height 13
